Goal: Task Accomplishment & Management: Manage account settings

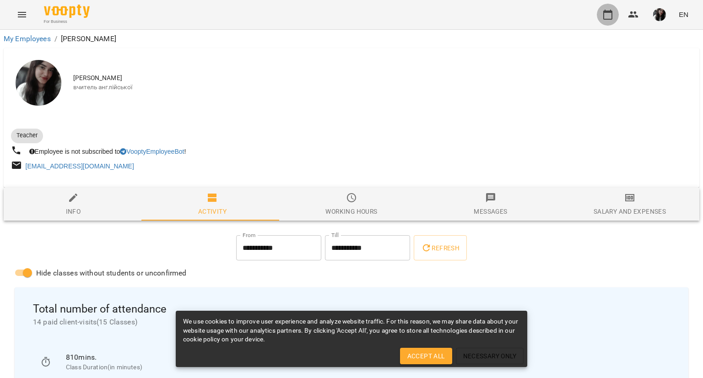
click at [611, 17] on icon "button" at bounding box center [608, 14] width 11 height 11
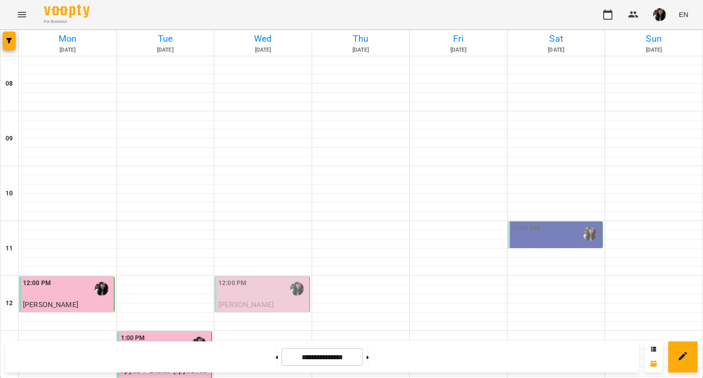
scroll to position [188, 0]
click at [297, 282] on img "Поліна Гончаренко" at bounding box center [297, 289] width 14 height 14
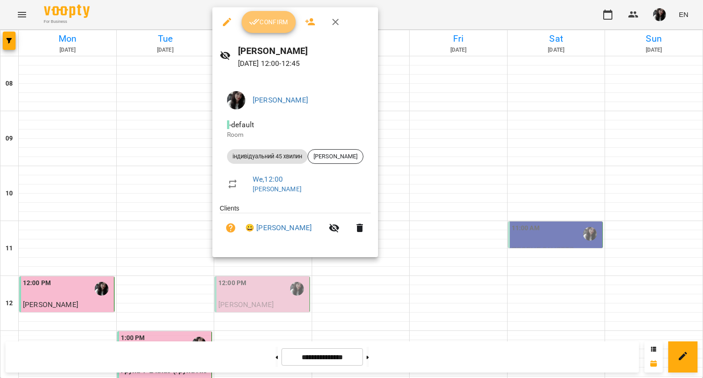
click at [284, 23] on span "Confirm" at bounding box center [268, 21] width 39 height 11
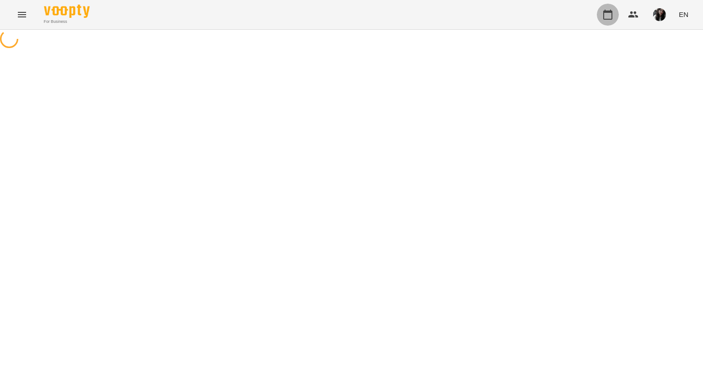
click at [608, 11] on icon "button" at bounding box center [607, 15] width 9 height 10
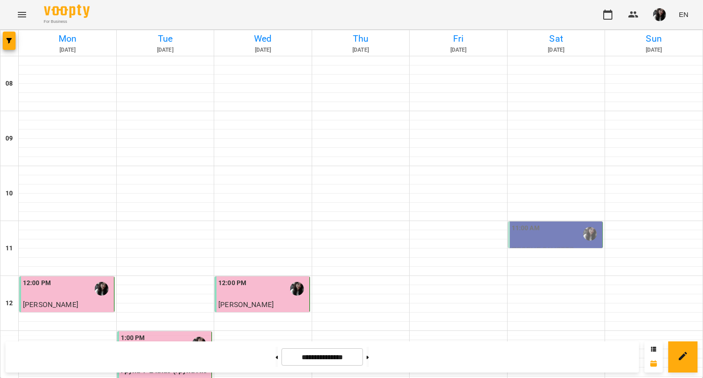
scroll to position [446, 0]
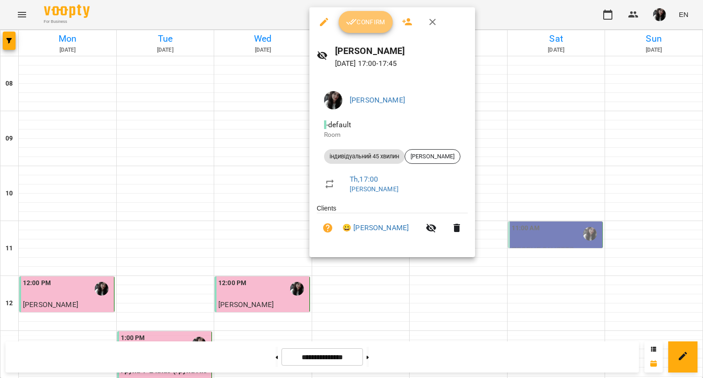
click at [380, 21] on span "Confirm" at bounding box center [365, 21] width 39 height 11
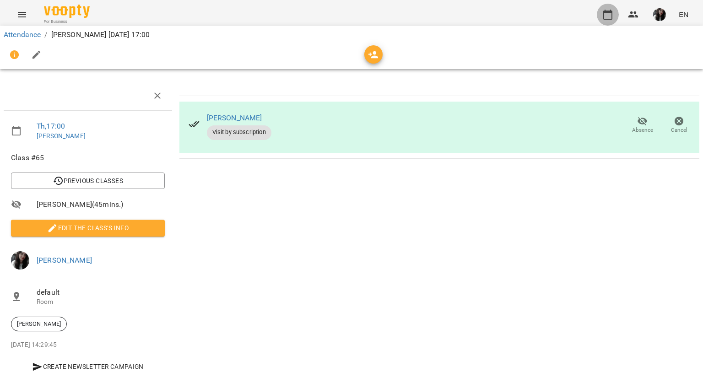
click at [608, 16] on icon "button" at bounding box center [608, 14] width 11 height 11
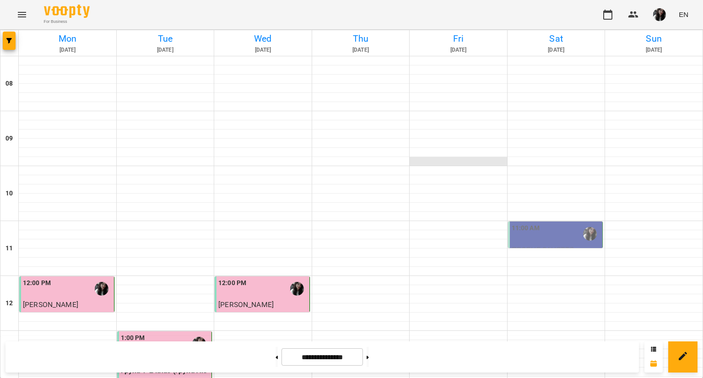
scroll to position [451, 0]
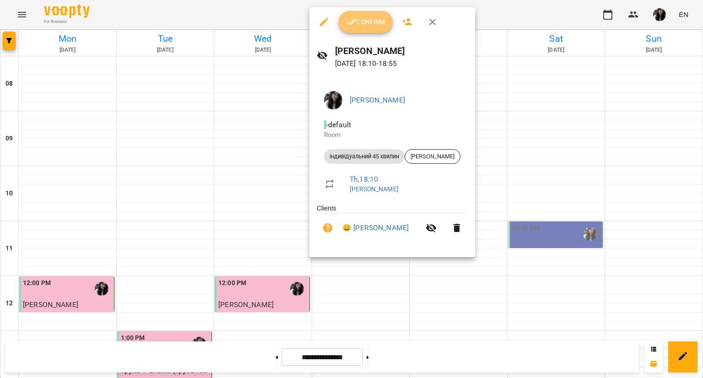
click at [357, 24] on span "Confirm" at bounding box center [365, 21] width 39 height 11
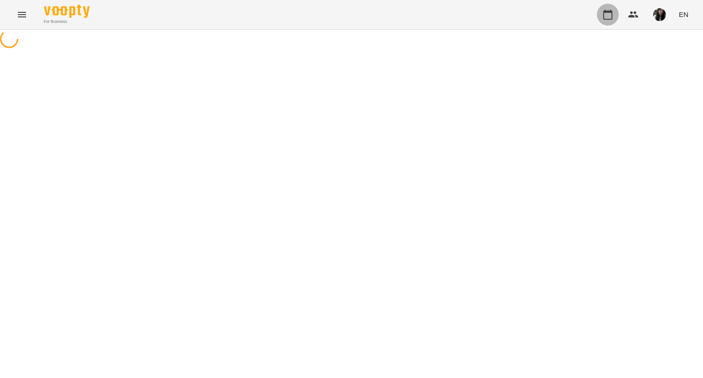
click at [609, 15] on icon "button" at bounding box center [608, 14] width 11 height 11
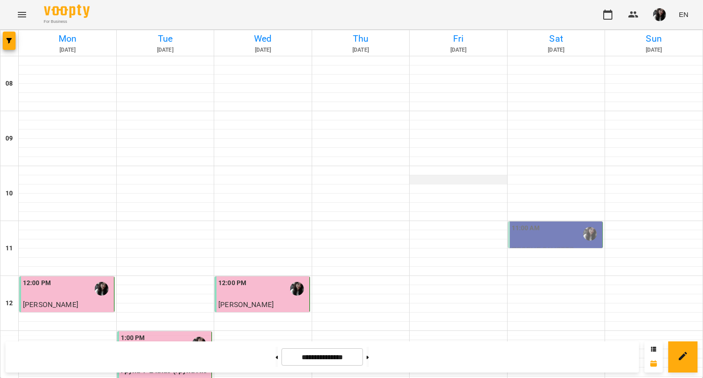
scroll to position [489, 0]
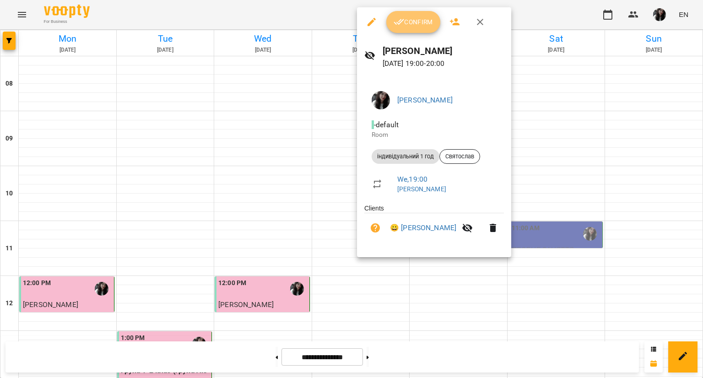
click at [419, 29] on button "Confirm" at bounding box center [413, 22] width 54 height 22
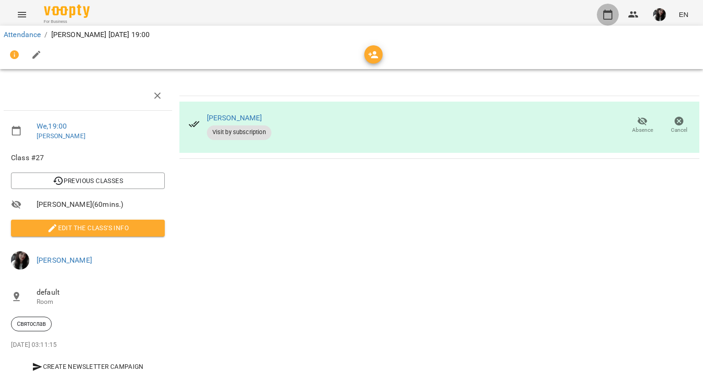
click at [608, 15] on icon "button" at bounding box center [608, 14] width 11 height 11
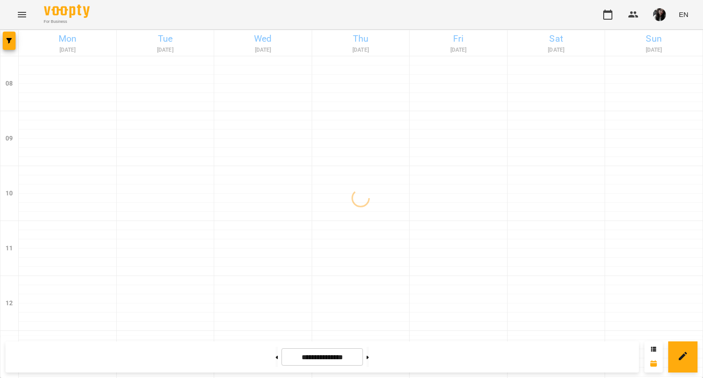
scroll to position [489, 0]
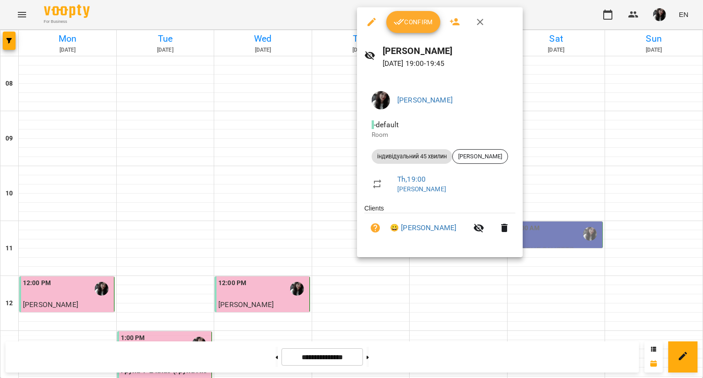
click at [326, 204] on div at bounding box center [351, 189] width 703 height 378
